Goal: Register for event/course

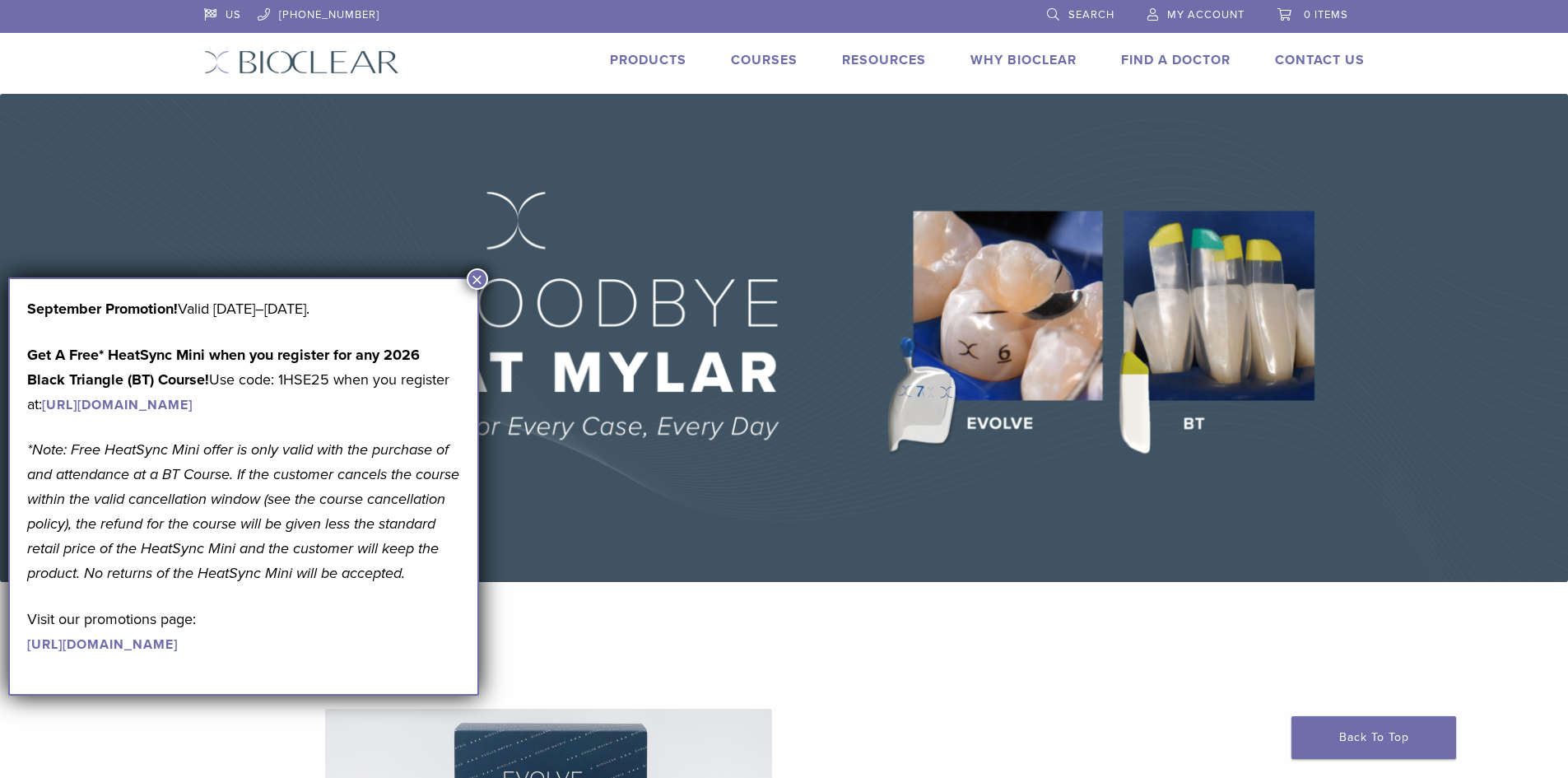
click at [482, 280] on button "×" at bounding box center [477, 279] width 21 height 21
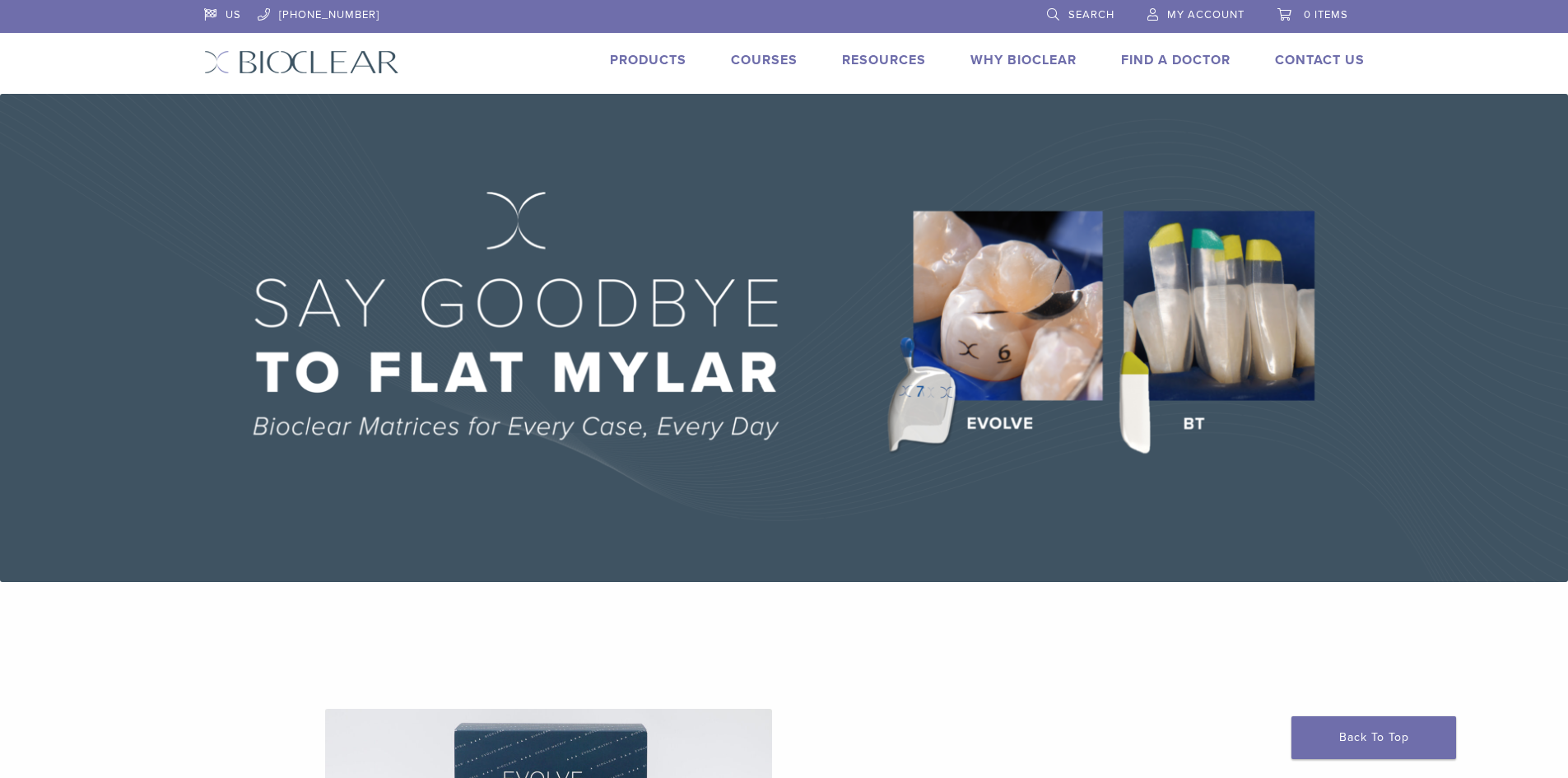
click at [1016, 62] on link "Why Bioclear" at bounding box center [1023, 60] width 107 height 17
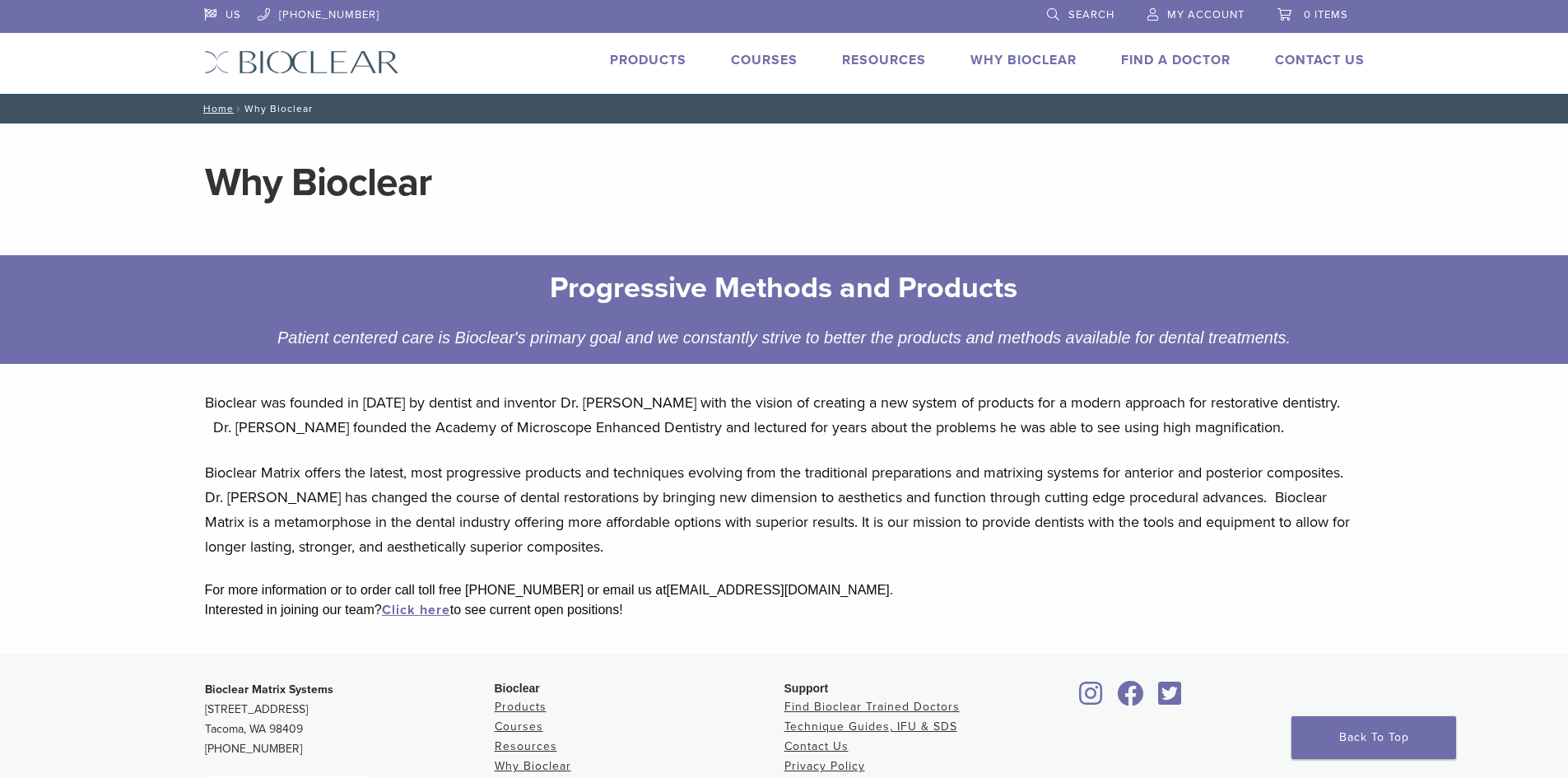
click at [762, 60] on link "Courses" at bounding box center [764, 60] width 67 height 17
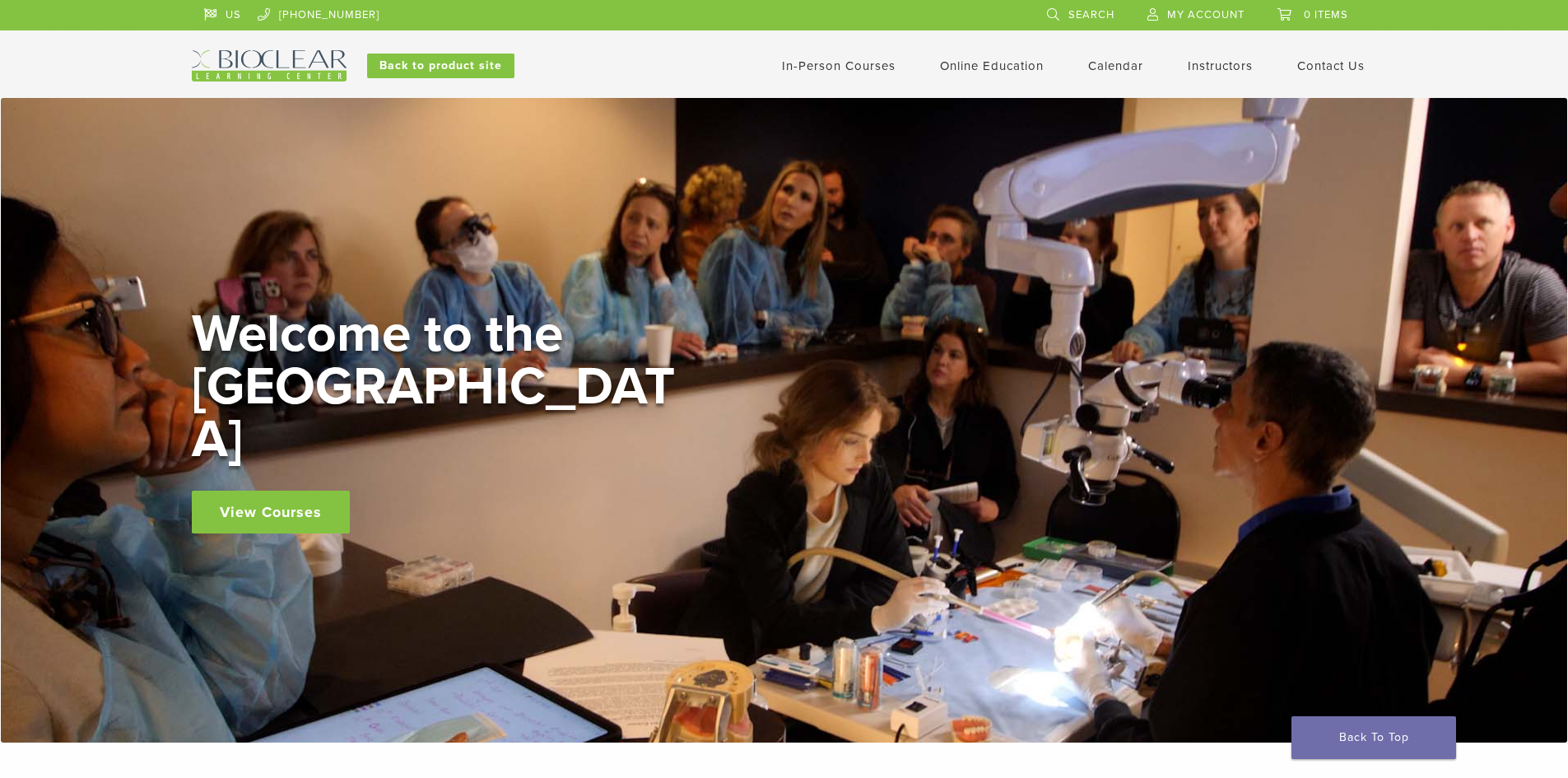
click at [290, 491] on link "View Courses" at bounding box center [270, 512] width 158 height 43
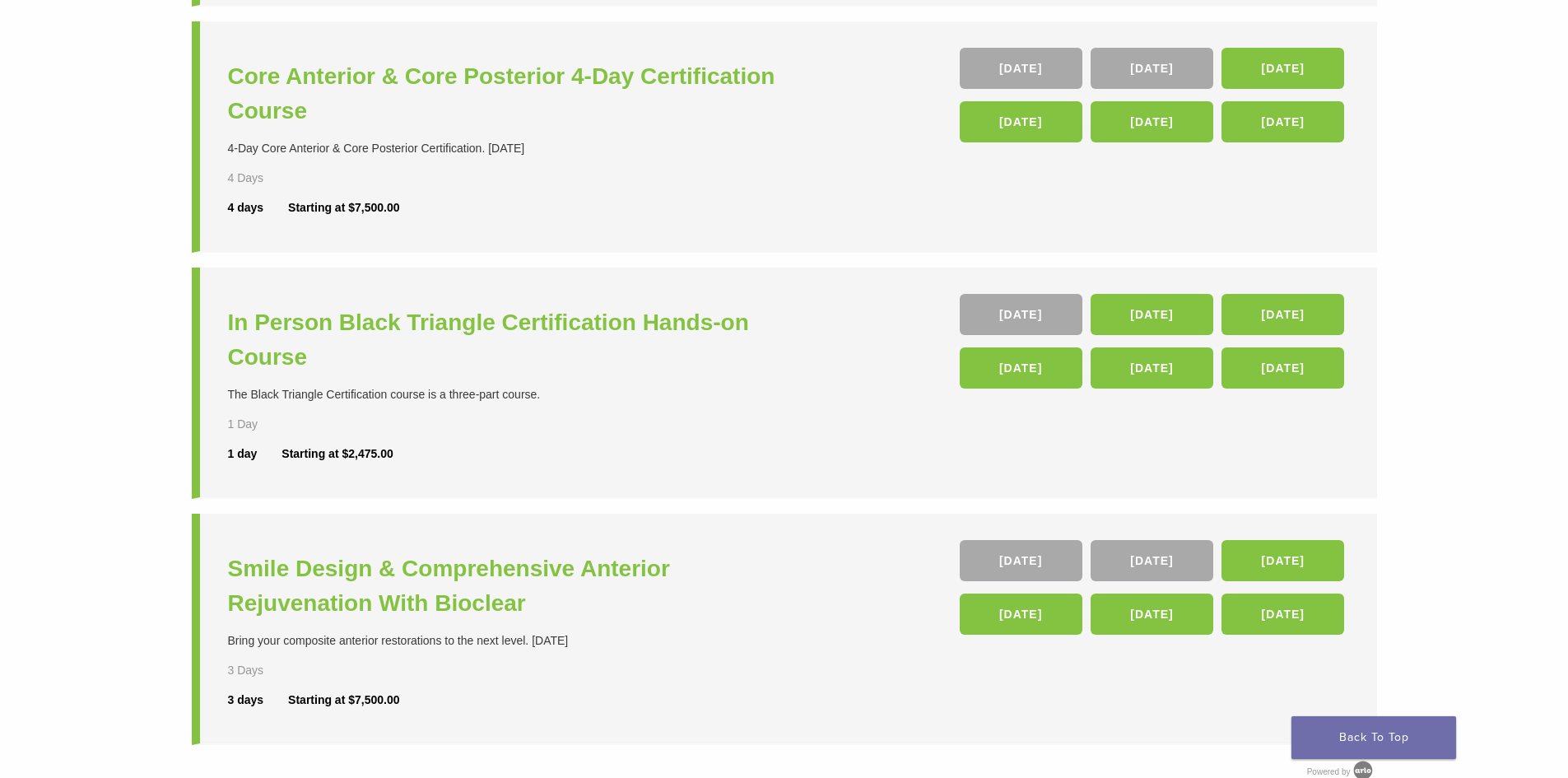
scroll to position [411, 0]
click at [393, 572] on h3 "Smile Design & Comprehensive Anterior Rejuvenation With Bioclear" at bounding box center [508, 586] width 561 height 69
click at [1294, 562] on link "19 Mar 26" at bounding box center [1282, 560] width 123 height 41
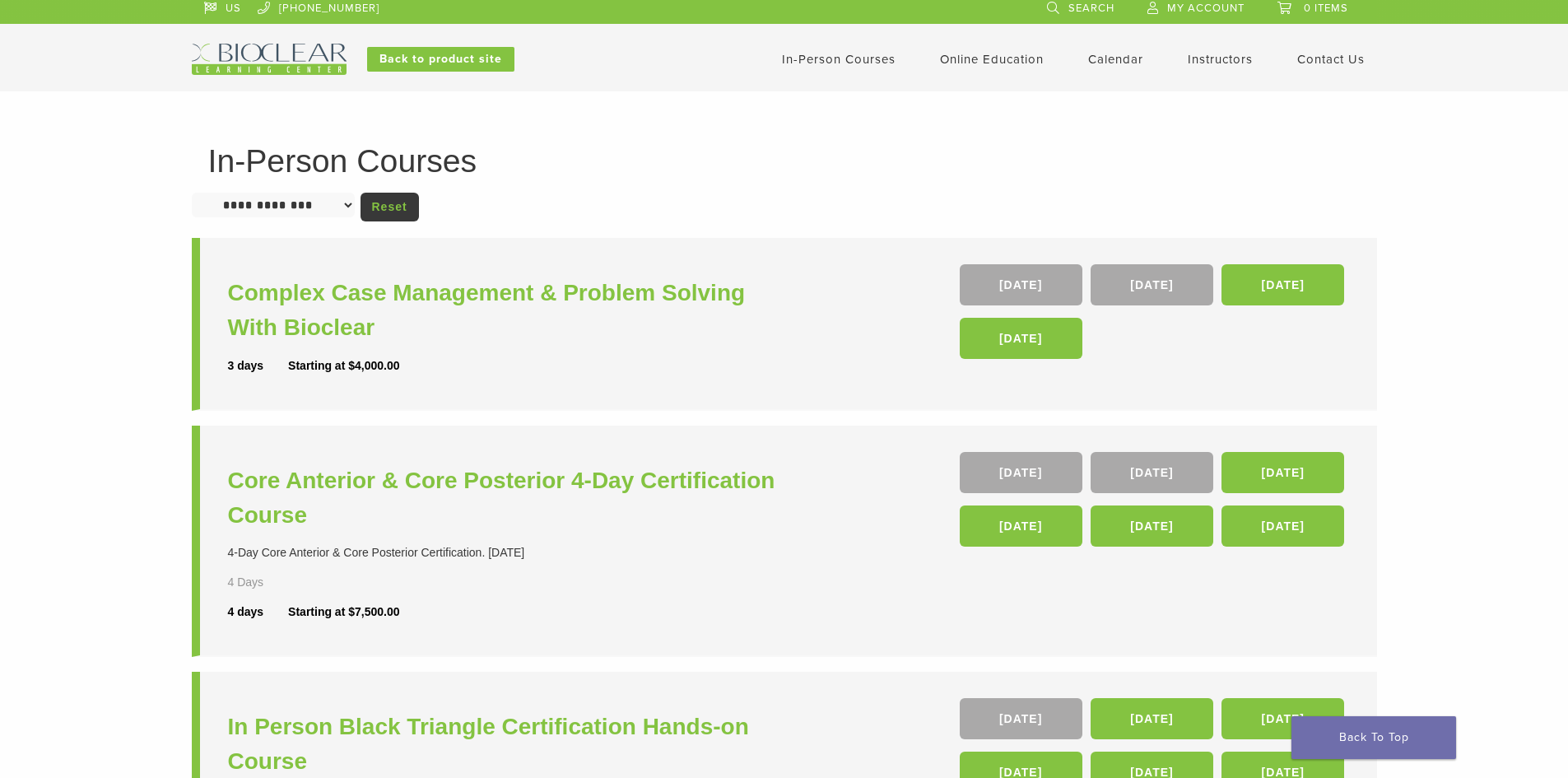
scroll to position [0, 0]
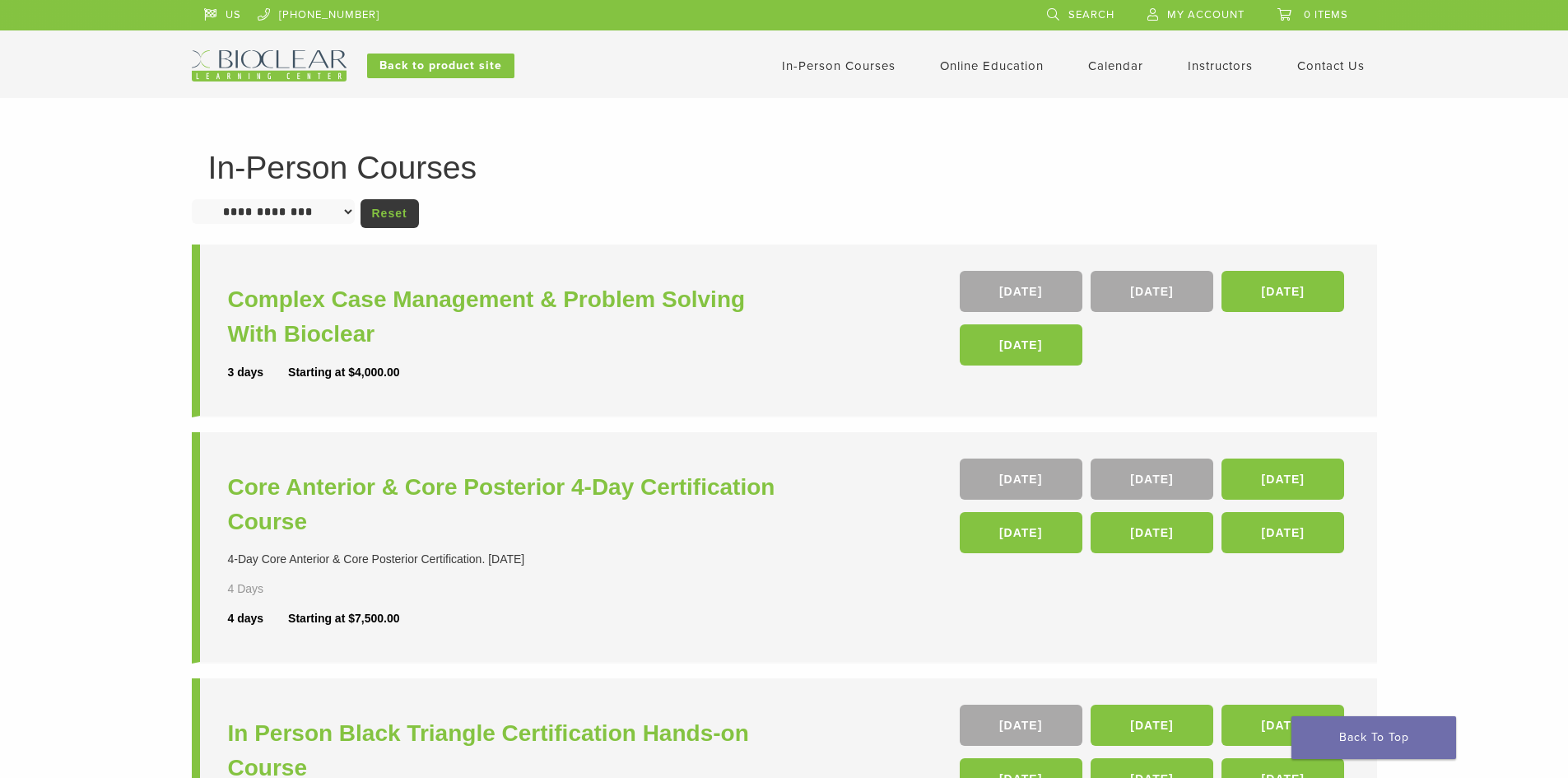
click at [836, 63] on link "In-Person Courses" at bounding box center [839, 66] width 114 height 15
click at [257, 216] on select "**********" at bounding box center [272, 211] width 163 height 25
select select "**********"
click at [192, 199] on select "**********" at bounding box center [272, 211] width 163 height 25
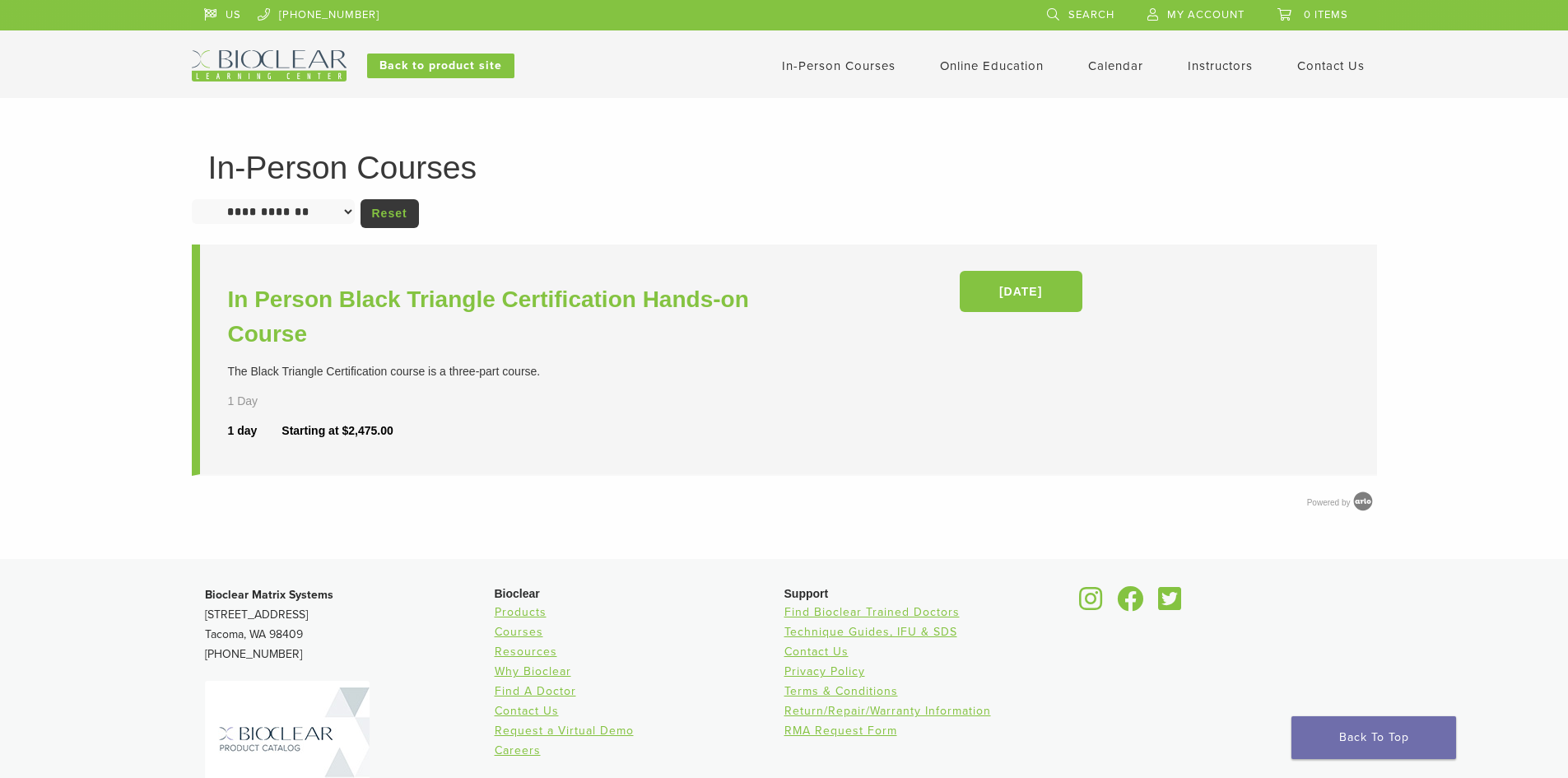
click at [1325, 66] on link "Contact Us" at bounding box center [1331, 66] width 68 height 15
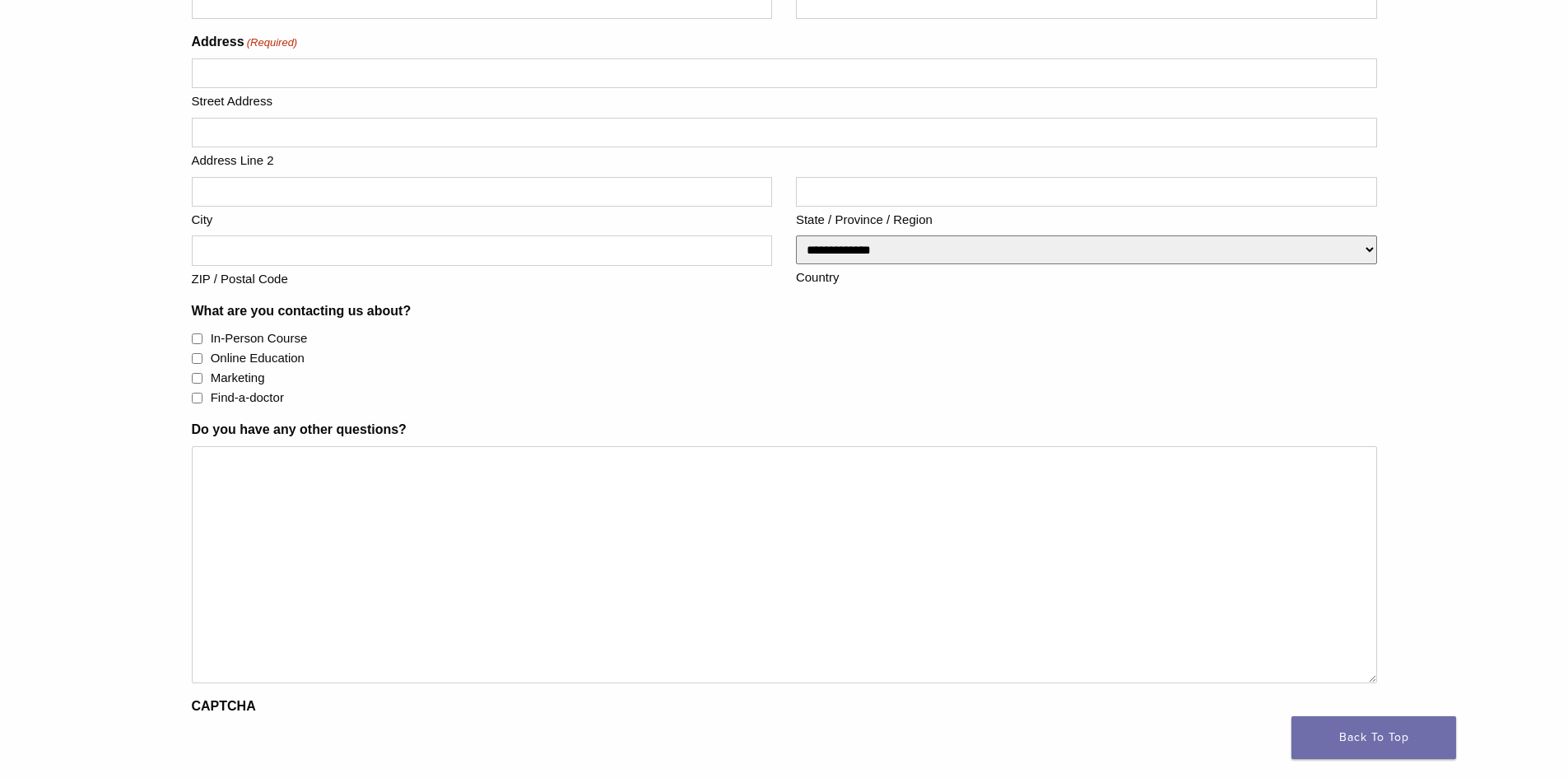
scroll to position [741, 0]
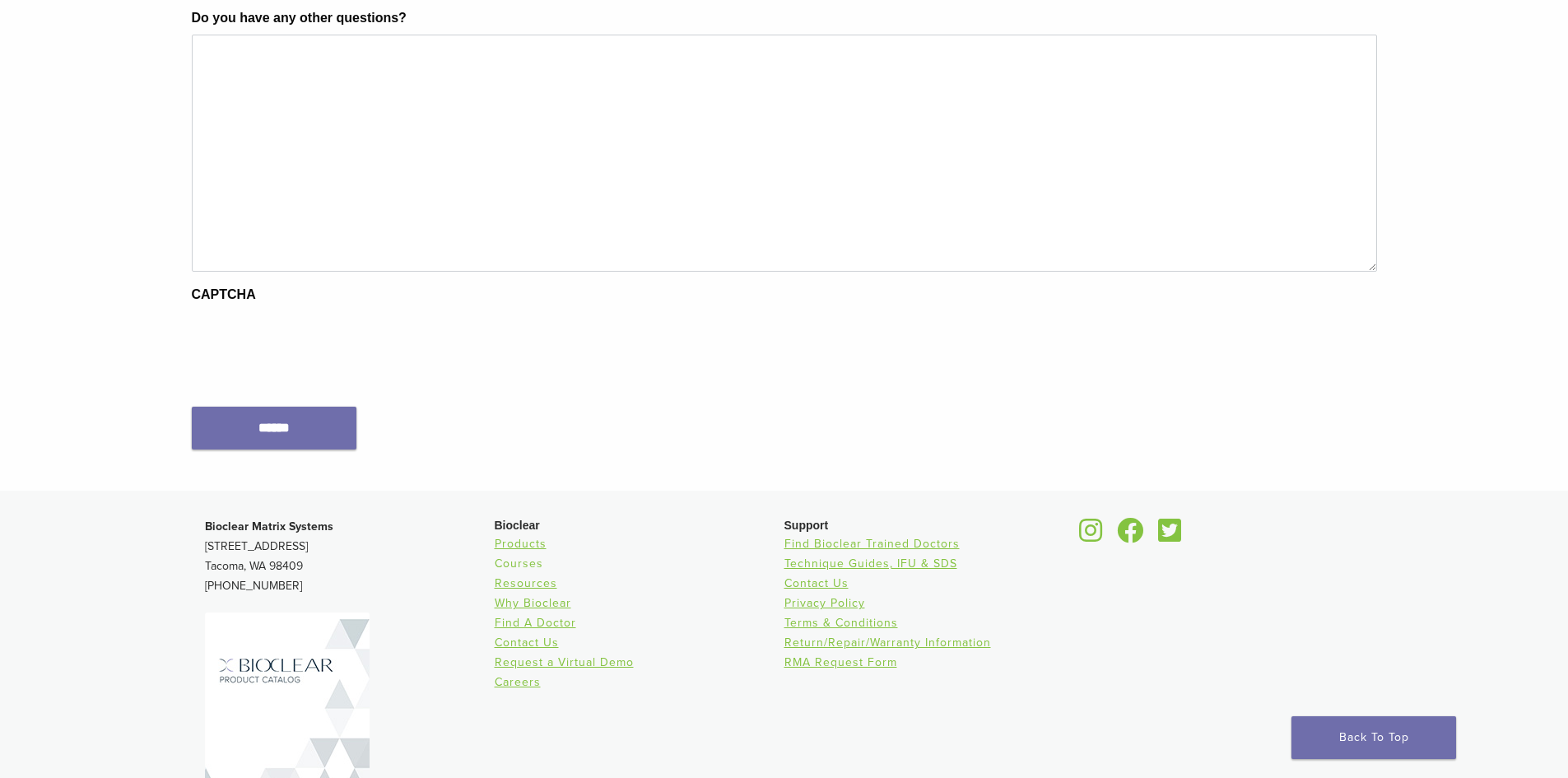
click at [522, 564] on link "Courses" at bounding box center [519, 563] width 49 height 14
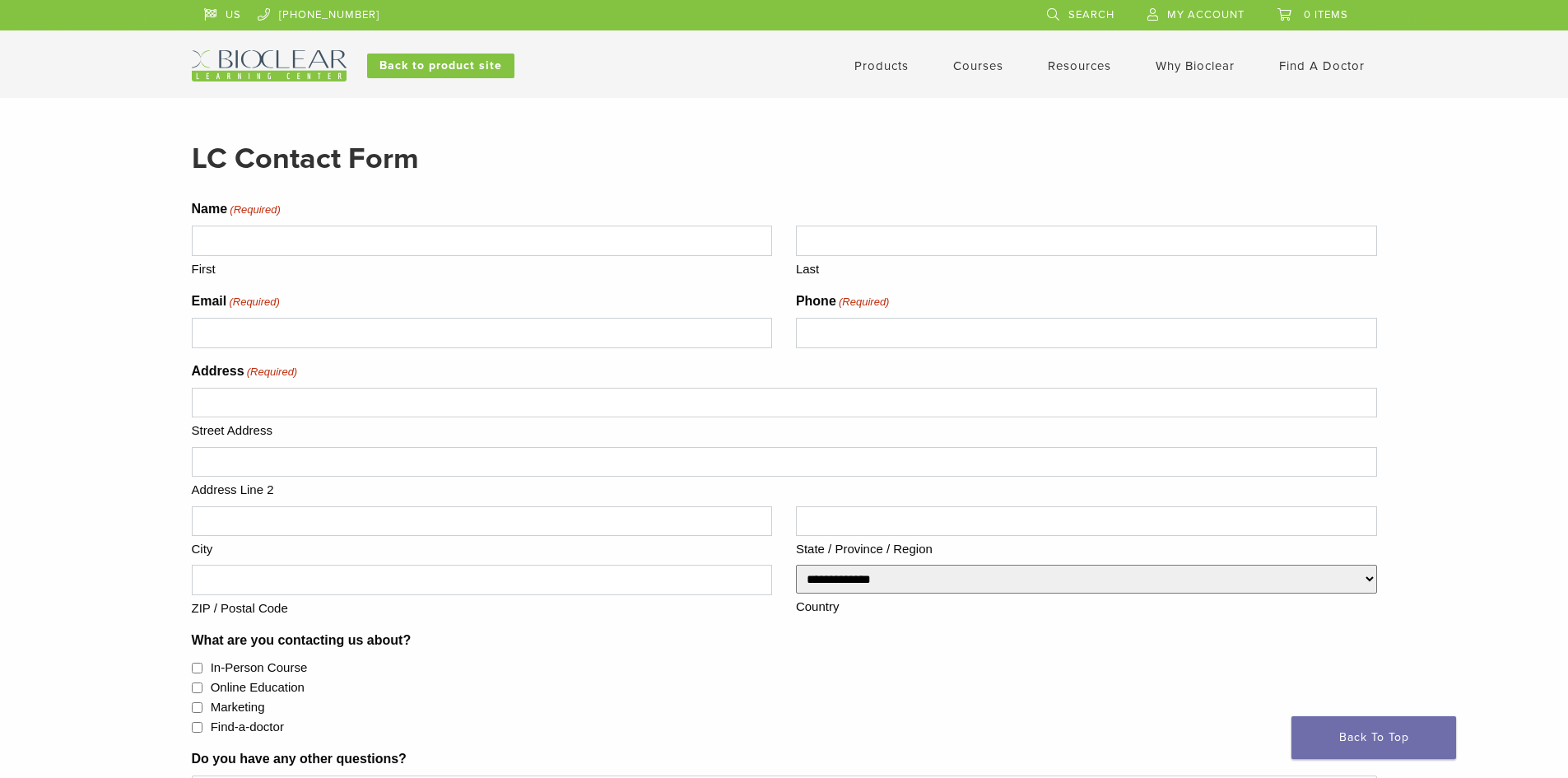
scroll to position [741, 0]
